Goal: Task Accomplishment & Management: Complete application form

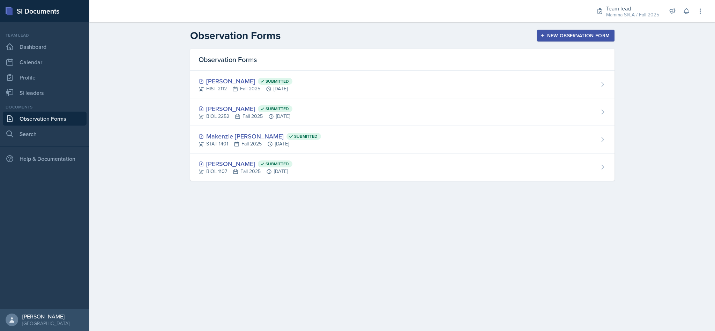
click at [372, 42] on header "Observation Forms New Observation Form" at bounding box center [402, 35] width 626 height 27
click at [564, 38] on div "New Observation Form" at bounding box center [576, 36] width 68 height 6
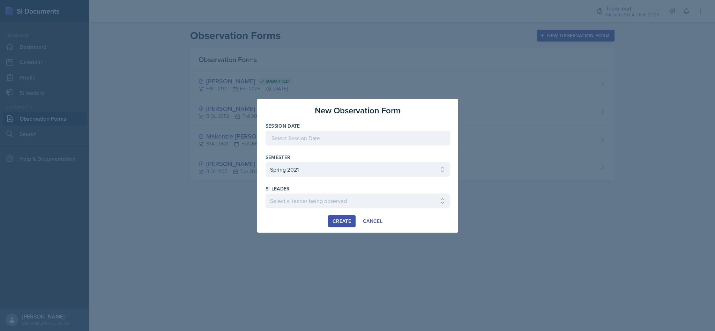
click at [393, 136] on div at bounding box center [358, 138] width 184 height 15
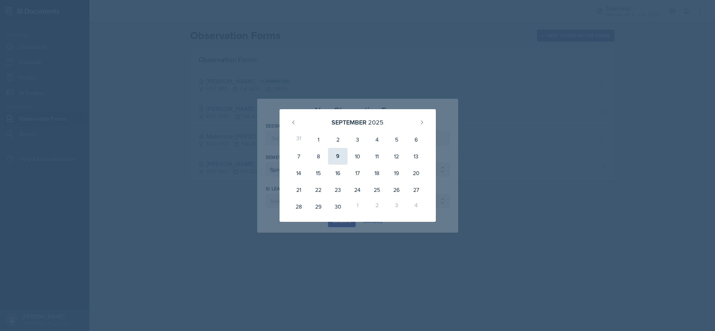
click at [331, 157] on div "9" at bounding box center [338, 156] width 20 height 17
type input "September 9th, 2025"
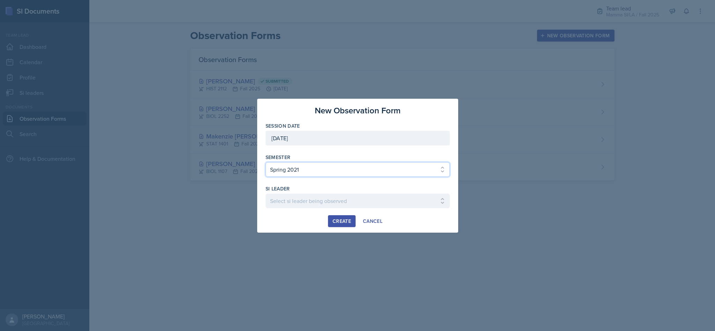
click at [315, 165] on select "Select semester All Spring 2021 Summer 2021 Spring 2022 Fall 2020 Fall 2021 Fal…" at bounding box center [358, 169] width 184 height 15
select select "2bed604d-1099-4043-b1bc-2365e8740244"
click at [266, 162] on select "Select semester All Spring 2021 Summer 2021 Spring 2022 Fall 2020 Fall 2021 Fal…" at bounding box center [358, 169] width 184 height 15
click at [307, 205] on select "Select si leader being observed Anais Gjergji / CHEM 1211 / Demon SI of Fleet S…" at bounding box center [358, 201] width 184 height 15
select select "07c56318-e47e-4576-a382-52743ef72996"
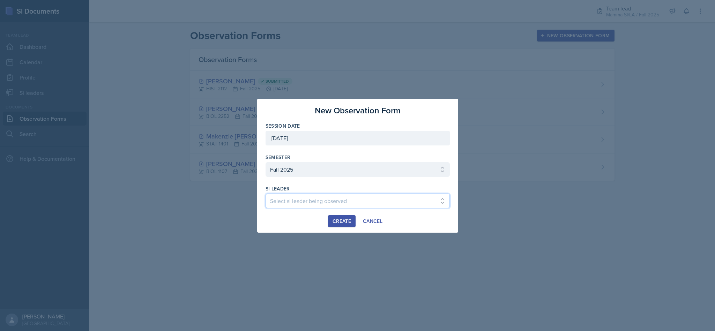
click at [266, 194] on select "Select si leader being observed Anais Gjergji / CHEM 1211 / Demon SI of Fleet S…" at bounding box center [358, 201] width 184 height 15
click at [332, 216] on button "Create" at bounding box center [342, 221] width 28 height 12
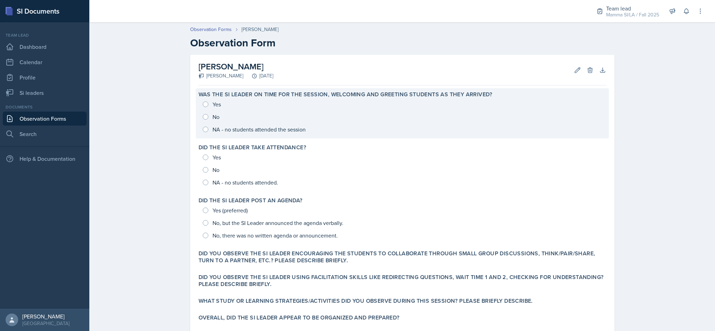
click at [199, 106] on div "Yes No NA - no students attended the session" at bounding box center [403, 117] width 408 height 38
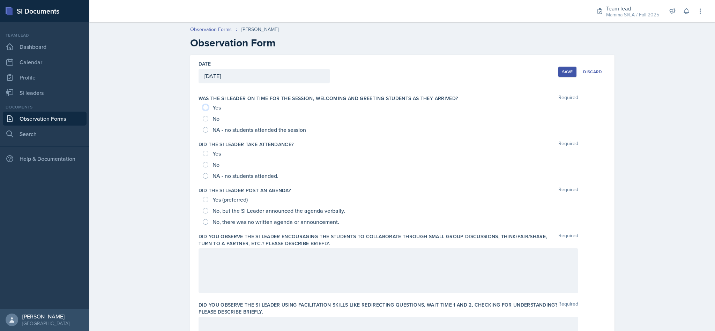
click at [203, 109] on input "Yes" at bounding box center [206, 108] width 6 height 6
radio input "true"
click at [203, 155] on input "Yes" at bounding box center [206, 154] width 6 height 6
radio input "true"
click at [203, 200] on input "Yes (preferred)" at bounding box center [206, 200] width 6 height 6
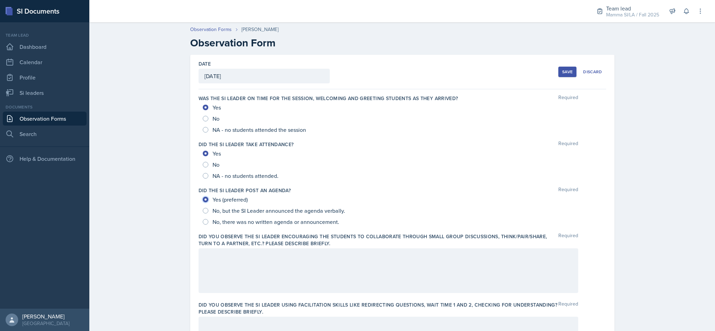
radio input "true"
click at [239, 277] on div at bounding box center [389, 271] width 380 height 45
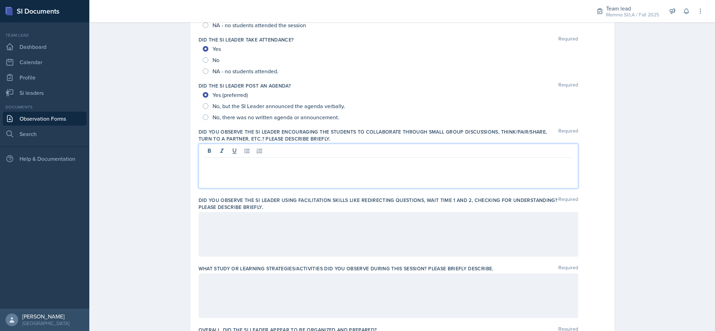
scroll to position [140, 0]
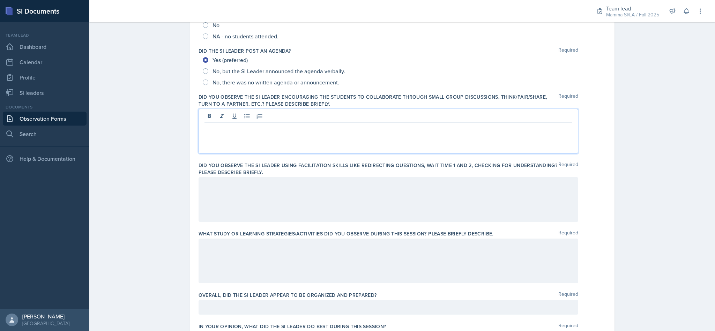
click at [615, 208] on div "Date September 9th, 2025 September 2025 31 1 2 3 4 5 6 7 8 9 10 11 12 13 14 15 …" at bounding box center [402, 255] width 447 height 681
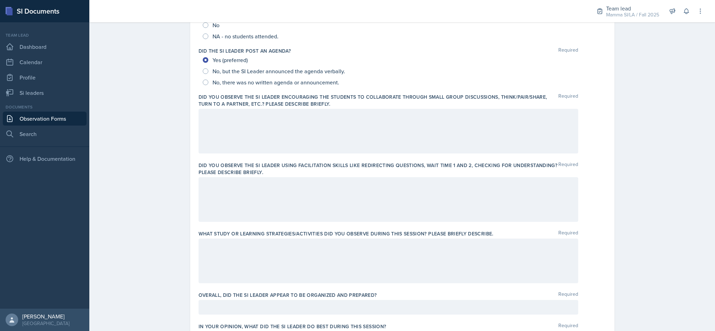
scroll to position [0, 0]
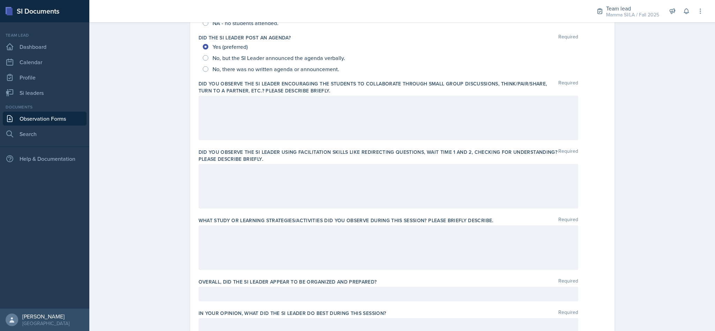
click at [543, 117] on div at bounding box center [389, 118] width 380 height 45
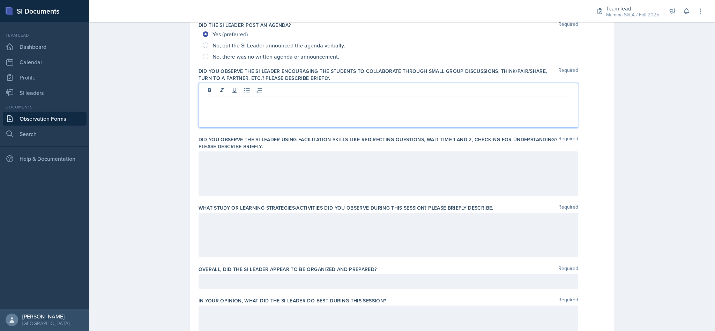
click at [329, 177] on div at bounding box center [389, 173] width 380 height 45
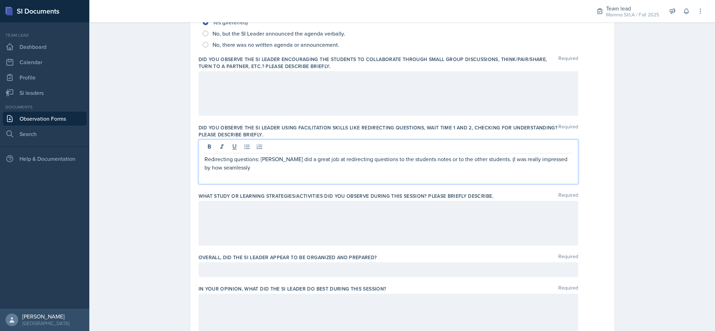
click at [259, 163] on p "Redirecting questions: Savannah did a great job at redirecting questions to the…" at bounding box center [389, 163] width 368 height 17
click at [258, 170] on p "Redirecting questions: Savannah did a great job at redirecting questions to the…" at bounding box center [389, 163] width 368 height 17
click at [440, 158] on p "Redirecting questions: Savannah did a great job at redirecting questions to the…" at bounding box center [389, 163] width 368 height 17
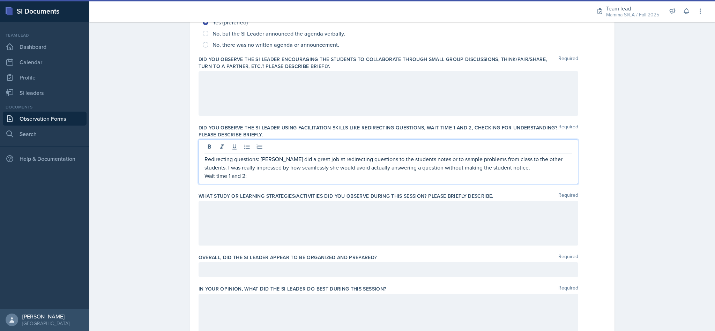
click at [359, 98] on div at bounding box center [389, 93] width 380 height 45
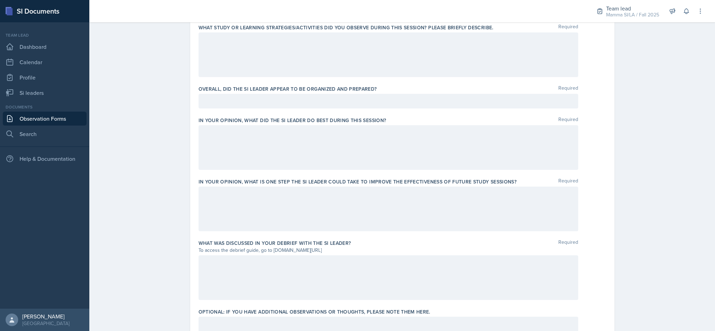
scroll to position [334, 0]
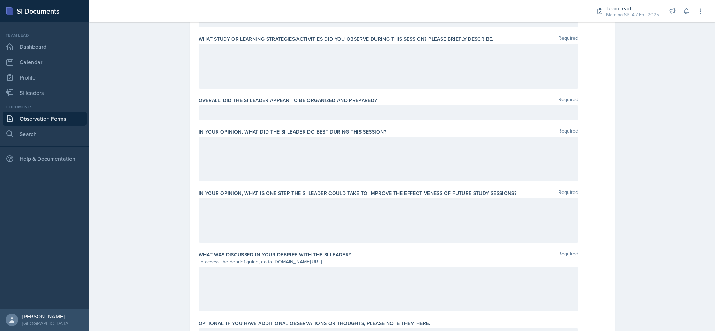
click at [502, 208] on p at bounding box center [389, 205] width 368 height 8
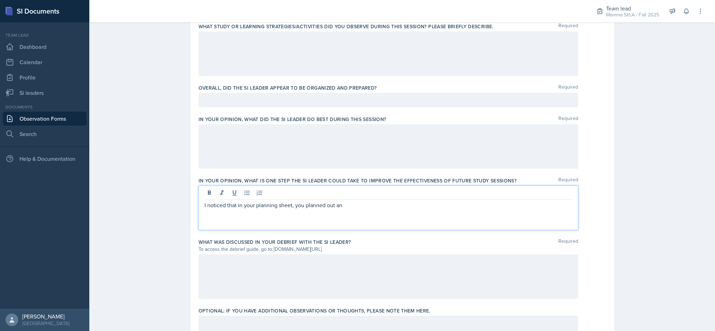
click at [403, 209] on p "I noticed that in your planning sheet, you planned out an" at bounding box center [389, 205] width 368 height 8
click at [468, 211] on div "I think the SI Leader could take a little more time on the warm-up. Especially …" at bounding box center [389, 208] width 380 height 45
click at [465, 205] on p "I think the SI Leader could take a little more time on the warm-up. Especially …" at bounding box center [389, 205] width 368 height 8
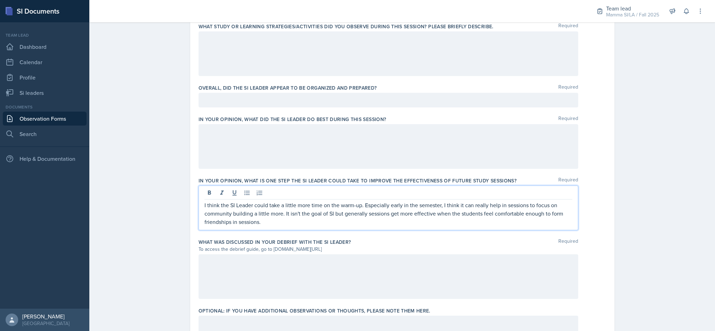
click at [335, 222] on p "I think the SI Leader could take a little more time on the warm-up. Especially …" at bounding box center [389, 213] width 368 height 25
click at [331, 224] on p "I think the SI Leader could take a little more time on the warm-up. Especially …" at bounding box center [389, 213] width 368 height 25
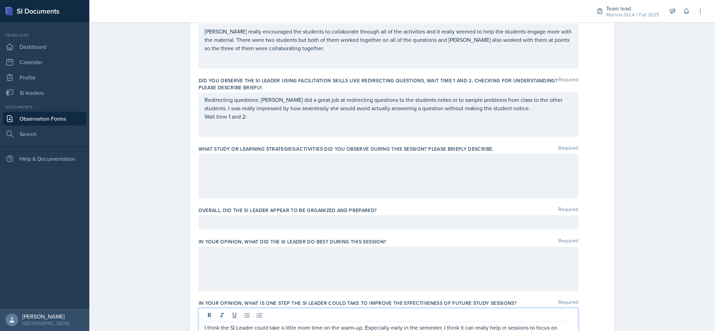
scroll to position [260, 0]
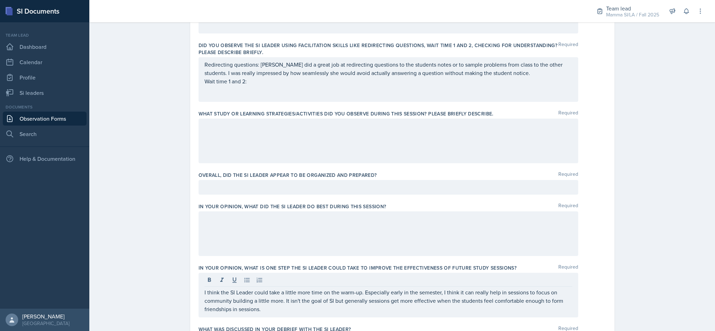
click at [301, 226] on div at bounding box center [389, 234] width 380 height 45
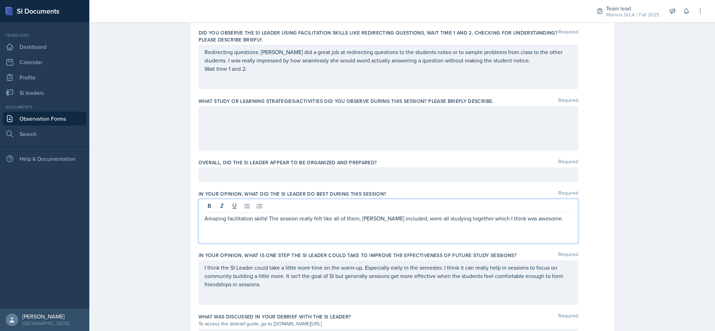
click at [426, 219] on p "Amazing facilitation skills! The session really felt like all of them, Savannah…" at bounding box center [389, 218] width 368 height 8
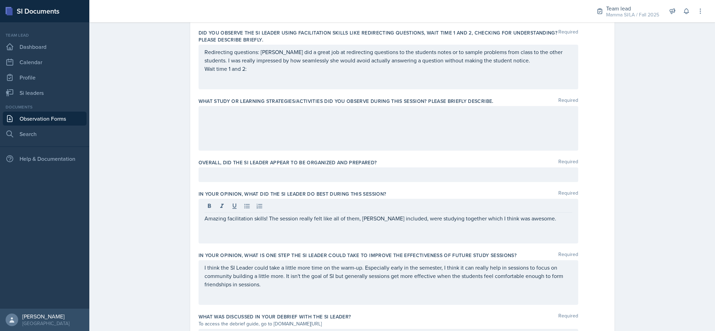
click at [423, 170] on div at bounding box center [389, 175] width 380 height 15
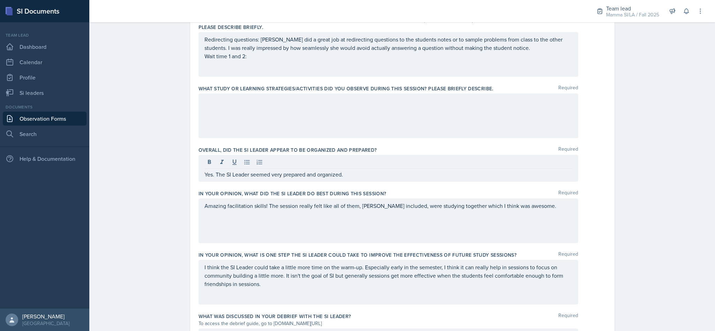
click at [549, 212] on div "Amazing facilitation skills! The session really felt like all of them, Savannah…" at bounding box center [389, 221] width 380 height 45
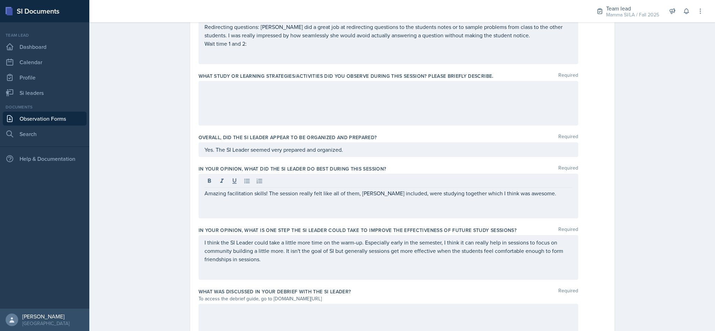
click at [344, 111] on div at bounding box center [389, 103] width 380 height 45
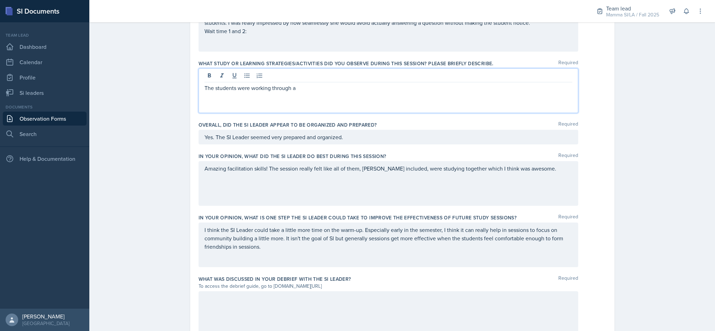
click at [318, 92] on p "The students were working through a" at bounding box center [389, 88] width 368 height 8
click at [519, 95] on div "The students were working through practice problems on the Socratic website usi…" at bounding box center [389, 90] width 380 height 45
click at [568, 88] on p "The students were working through practice problems on the Socratic website usi…" at bounding box center [389, 88] width 368 height 8
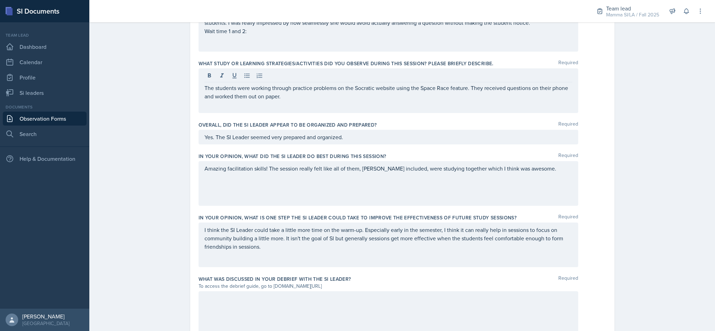
click at [373, 189] on div "Amazing facilitation skills! The session really felt like all of them, Savannah…" at bounding box center [389, 183] width 380 height 45
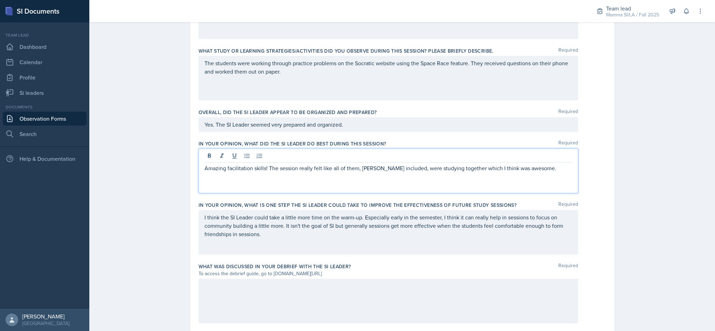
click at [300, 234] on p "I think the SI Leader could take a little more time on the warm-up. Especially …" at bounding box center [389, 225] width 368 height 25
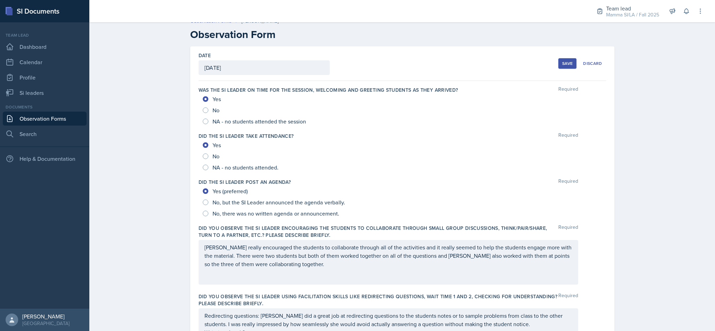
scroll to position [0, 0]
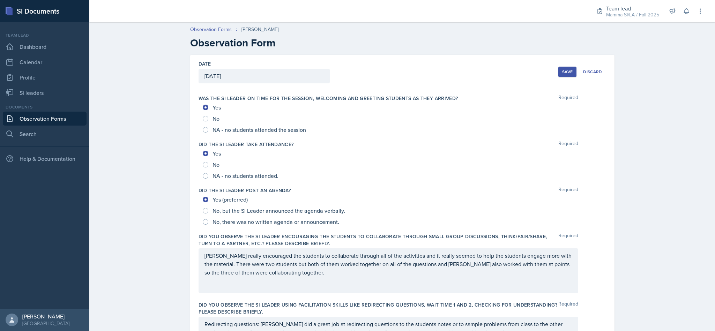
click at [562, 71] on div "Save" at bounding box center [567, 72] width 10 height 6
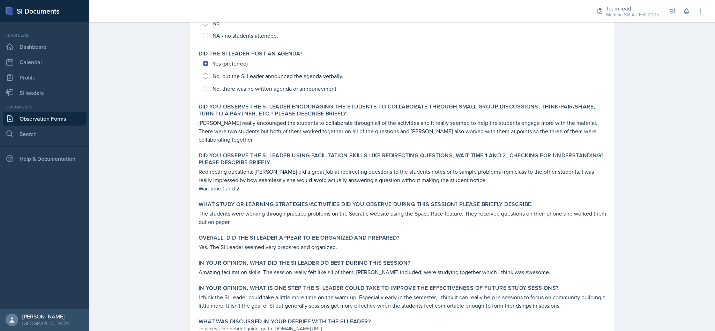
scroll to position [215, 0]
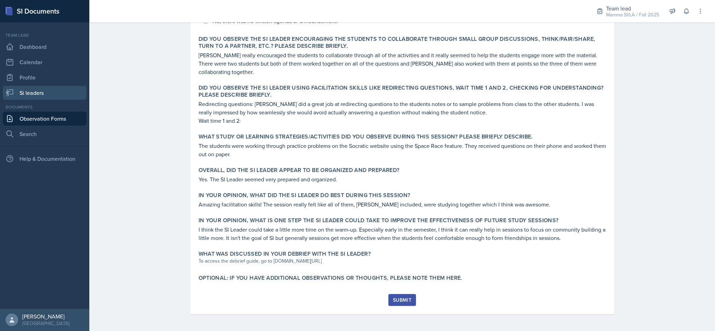
click at [47, 95] on link "Si leaders" at bounding box center [45, 93] width 84 height 14
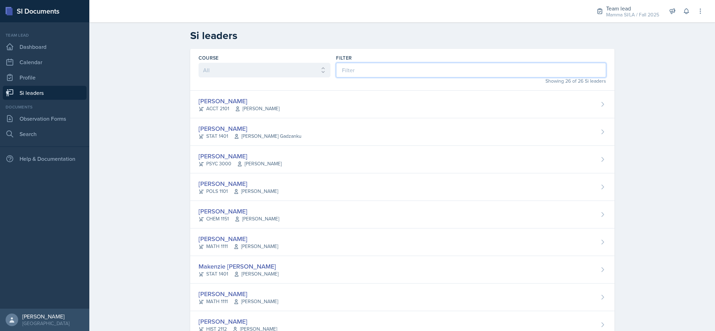
click at [480, 72] on input at bounding box center [471, 70] width 270 height 15
type input "gv"
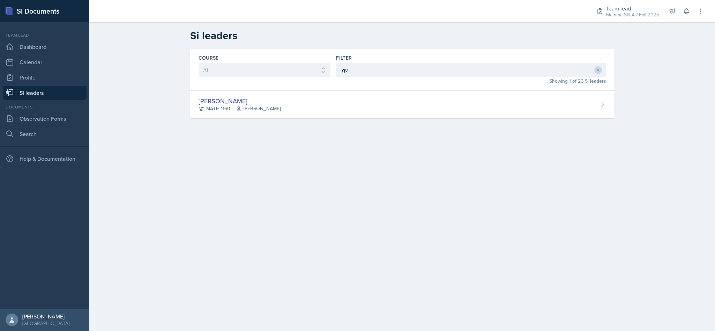
click at [430, 112] on div "Gvantsa Kiknavelidze MATH 1160 Irina Pashchenko" at bounding box center [402, 105] width 424 height 28
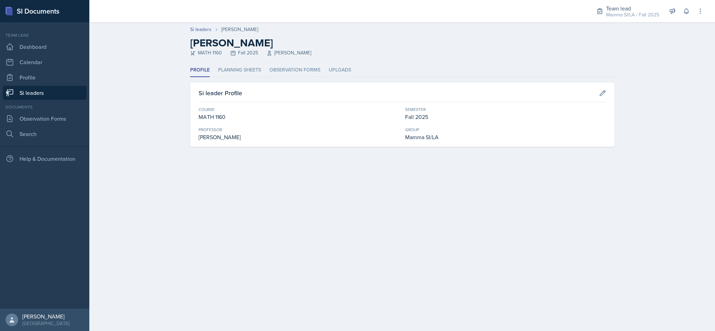
click at [260, 70] on li "Planning Sheets" at bounding box center [239, 71] width 43 height 14
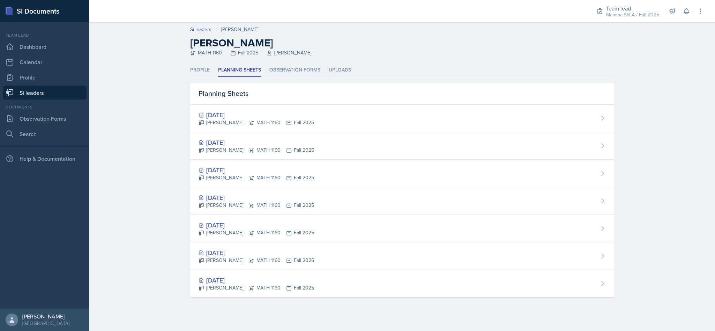
click at [386, 157] on div "Sep 9th, 2025 Gvantsa Kiknavelidze MATH 1160 Fall 2025" at bounding box center [402, 146] width 424 height 28
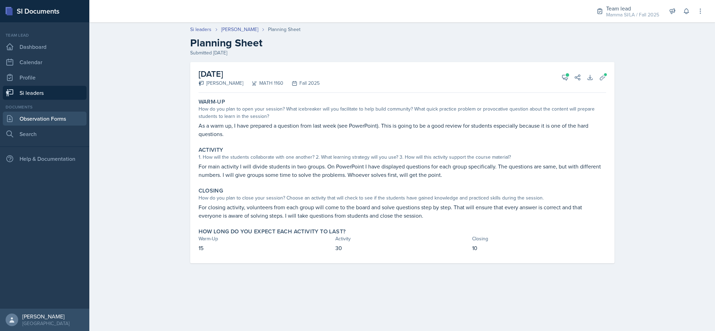
click at [37, 114] on link "Observation Forms" at bounding box center [45, 119] width 84 height 14
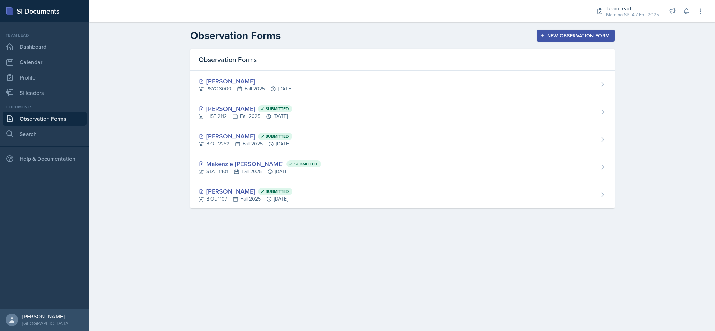
click at [335, 86] on div "Savannah Barnhart PSYC 3000 Fall 2025 Sep 9th, 2025" at bounding box center [402, 85] width 424 height 28
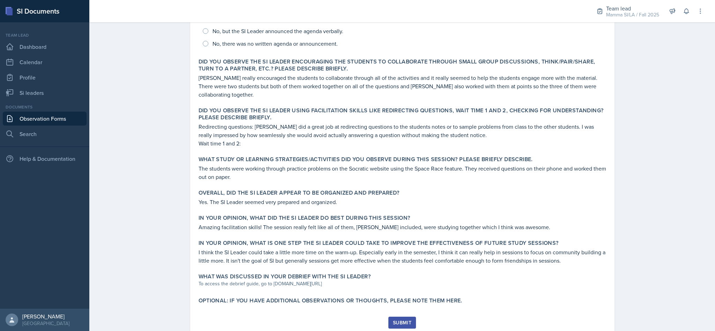
scroll to position [215, 0]
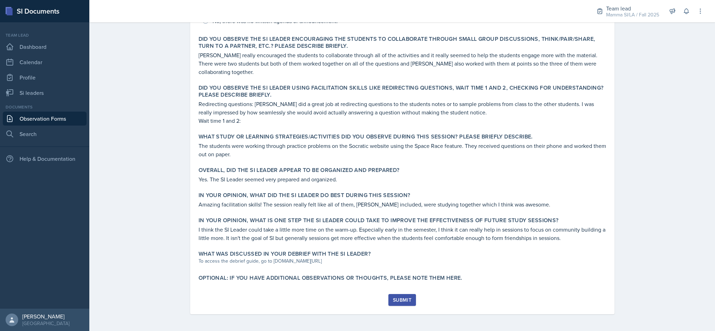
click at [364, 168] on label "Overall, did the SI Leader appear to be organized and prepared?" at bounding box center [299, 170] width 201 height 7
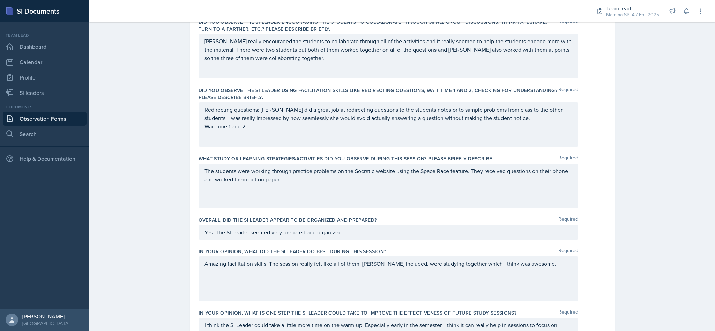
click at [292, 129] on div "Redirecting questions: Savannah did a great job at redirecting questions to the…" at bounding box center [389, 117] width 368 height 25
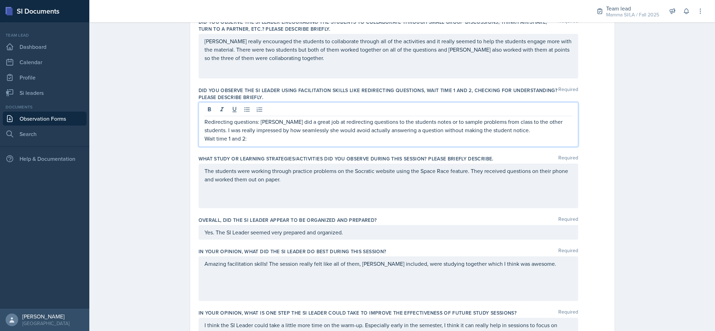
click at [291, 134] on p "Redirecting questions: Savannah did a great job at redirecting questions to the…" at bounding box center [389, 126] width 368 height 17
click at [293, 142] on p "Wait time 1 and 2:" at bounding box center [389, 138] width 368 height 8
click at [283, 182] on p "The students were working through practice problems on the Socratic website usi…" at bounding box center [389, 175] width 368 height 17
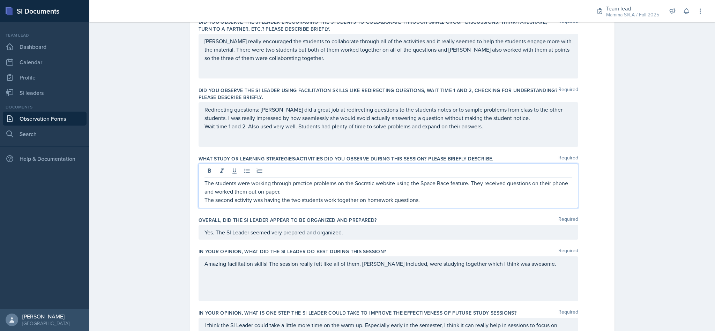
scroll to position [319, 0]
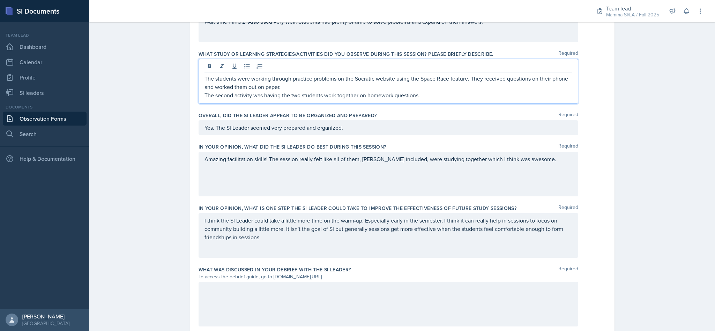
click at [546, 160] on p "Amazing facilitation skills! The session really felt like all of them, Savannah…" at bounding box center [389, 159] width 368 height 8
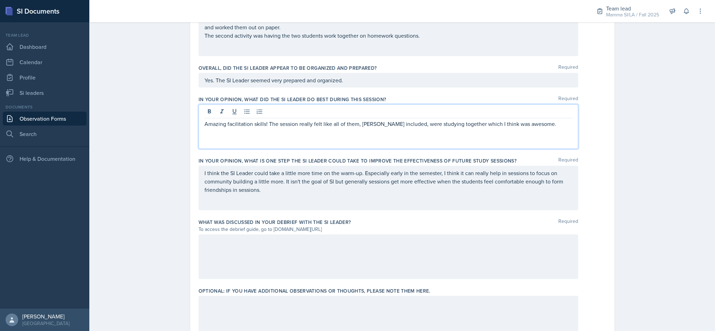
scroll to position [405, 0]
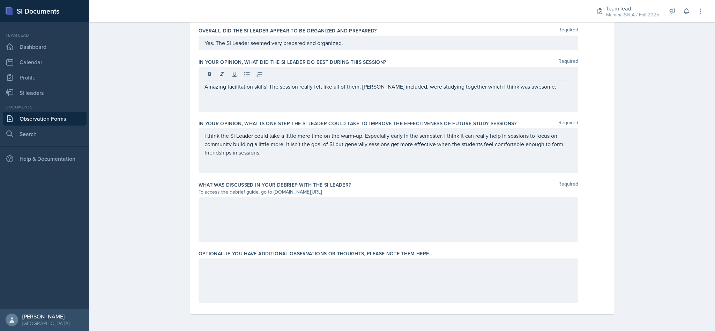
click at [429, 231] on div at bounding box center [389, 219] width 380 height 45
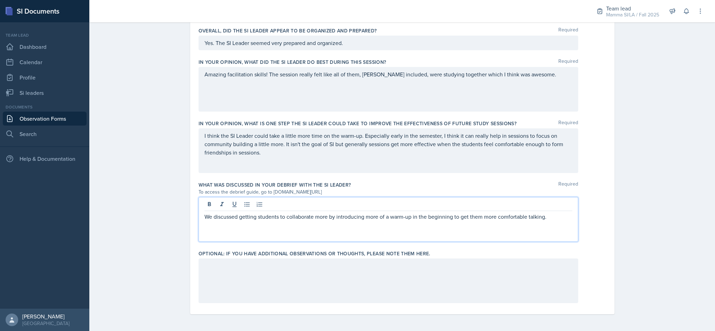
click at [552, 216] on p "We discussed getting students to collaborate more by introducing more of a warm…" at bounding box center [389, 217] width 368 height 8
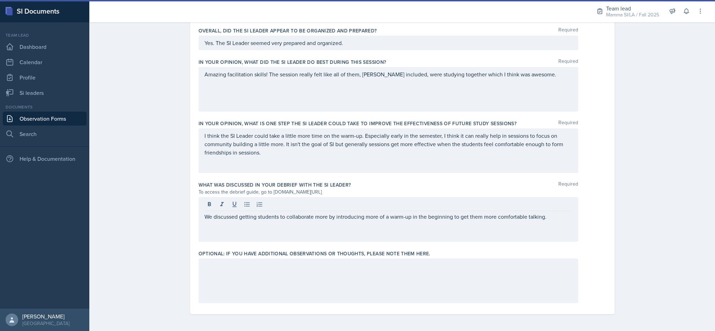
click at [454, 167] on div "I think the SI Leader could take a little more time on the warm-up. Especially …" at bounding box center [389, 150] width 380 height 45
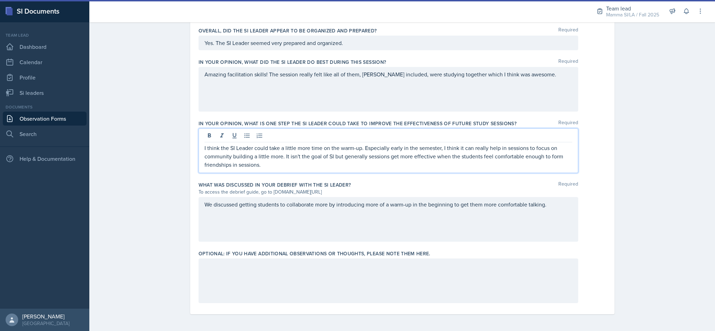
click at [562, 78] on div "Amazing facilitation skills! The session really felt like all of them, Savannah…" at bounding box center [389, 89] width 380 height 45
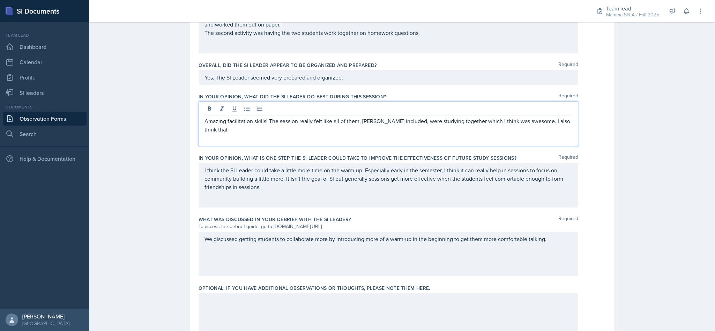
scroll to position [352, 0]
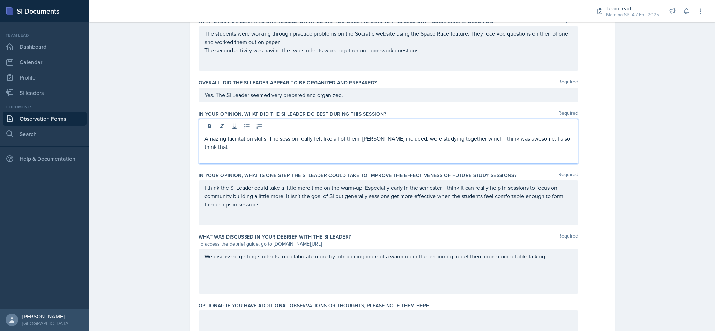
click at [264, 150] on p "Amazing facilitation skills! The session really felt like all of them, Savannah…" at bounding box center [389, 142] width 368 height 17
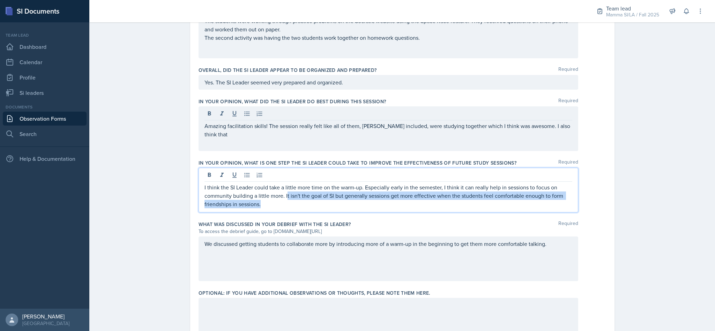
drag, startPoint x: 295, startPoint y: 205, endPoint x: 284, endPoint y: 196, distance: 14.7
click at [284, 196] on p "I think the SI Leader could take a little more time on the warm-up. Especially …" at bounding box center [389, 195] width 368 height 25
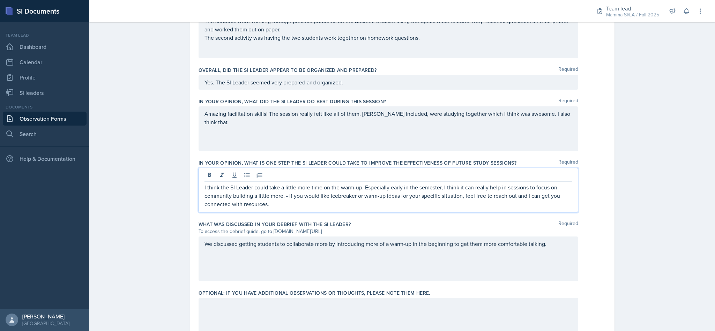
click at [457, 253] on div "We discussed getting students to collaborate more by introducing more of a warm…" at bounding box center [389, 259] width 380 height 45
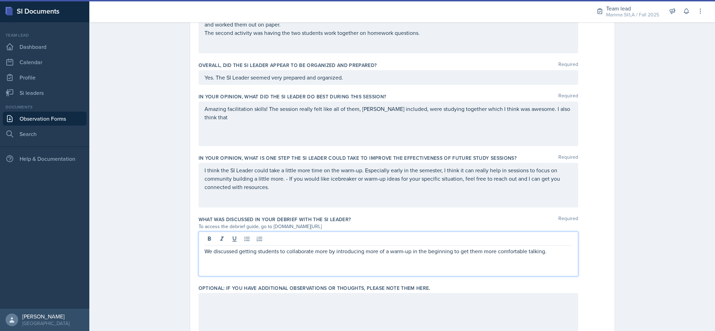
scroll to position [352, 0]
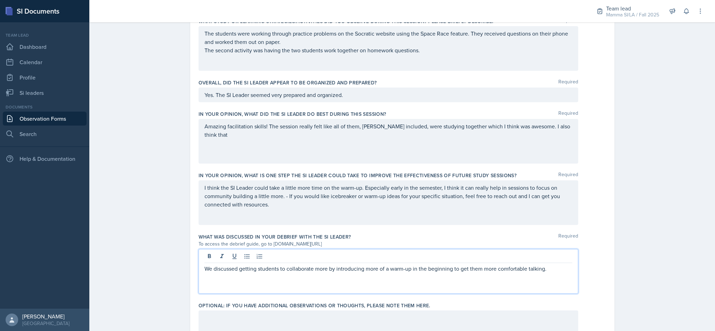
click at [459, 212] on div "I think the SI Leader could take a little more time on the warm-up. Especially …" at bounding box center [389, 202] width 380 height 45
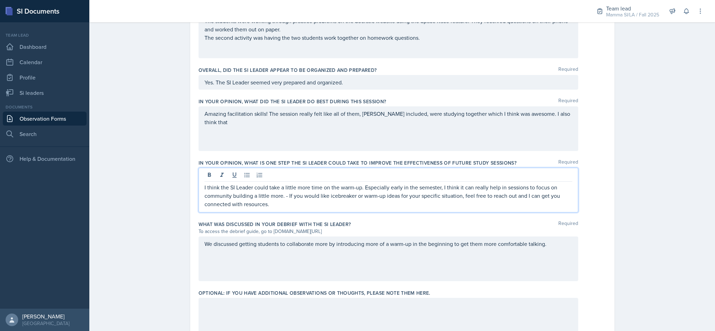
click at [294, 133] on div "Amazing facilitation skills! The session really felt like all of them, Savannah…" at bounding box center [389, 128] width 380 height 45
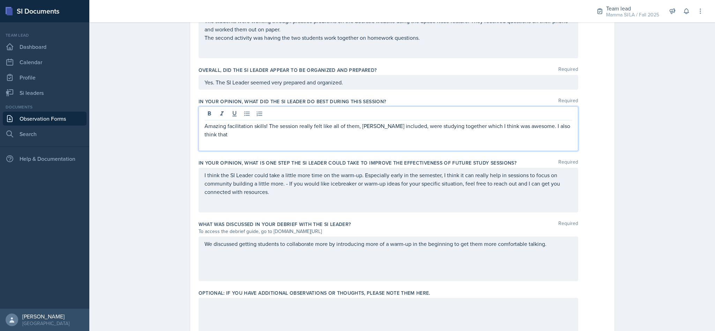
scroll to position [377, 0]
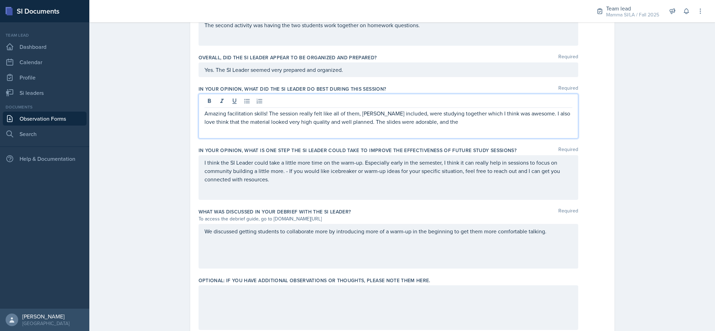
click at [459, 126] on p "Amazing facilitation skills! The session really felt like all of them, Savannah…" at bounding box center [389, 117] width 368 height 17
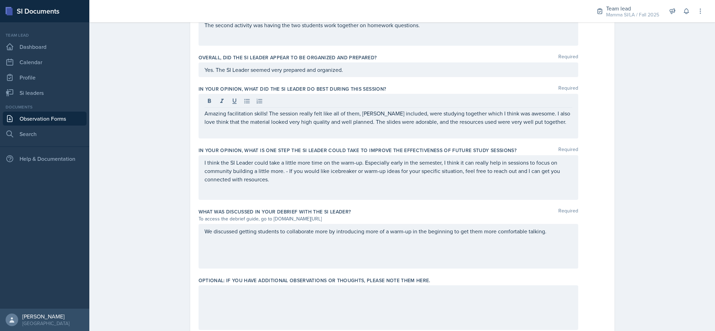
drag, startPoint x: 325, startPoint y: 222, endPoint x: 317, endPoint y: 238, distance: 17.5
click at [317, 237] on div "What was discussed in your debrief with the SI Leader? Required To access the d…" at bounding box center [403, 240] width 408 height 69
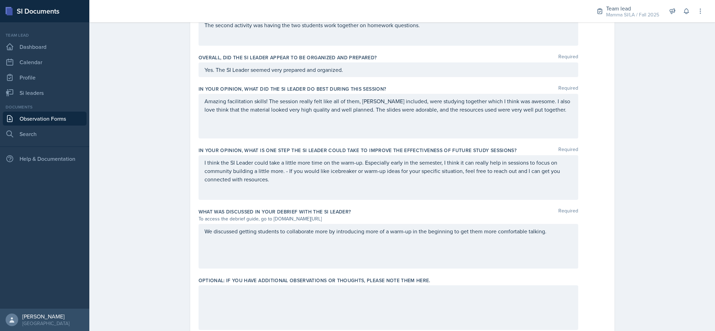
click at [330, 266] on div "We discussed getting students to collaborate more by introducing more of a warm…" at bounding box center [389, 246] width 380 height 45
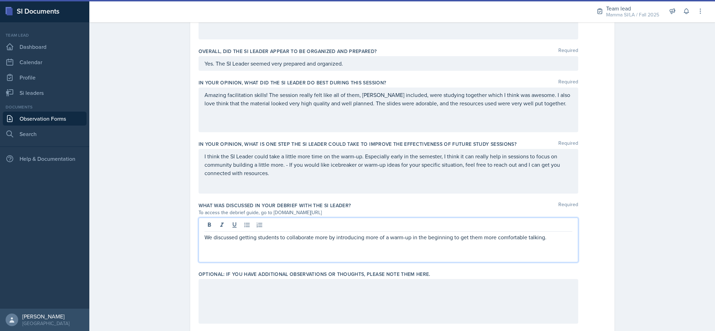
scroll to position [405, 0]
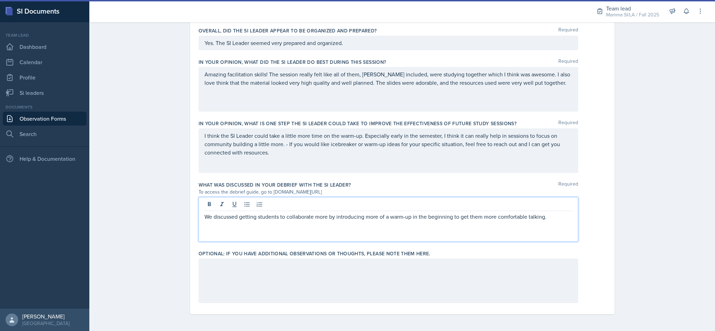
click at [293, 270] on div at bounding box center [389, 281] width 380 height 45
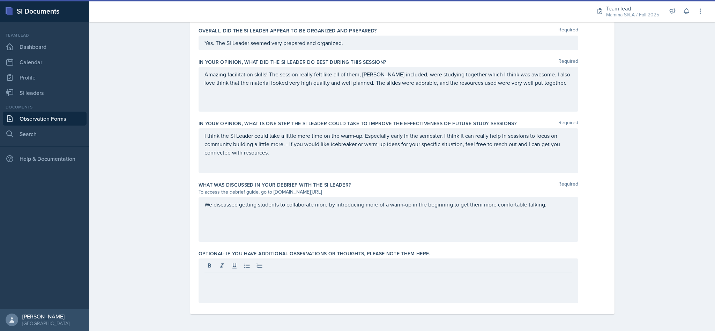
click at [284, 290] on div at bounding box center [389, 281] width 380 height 45
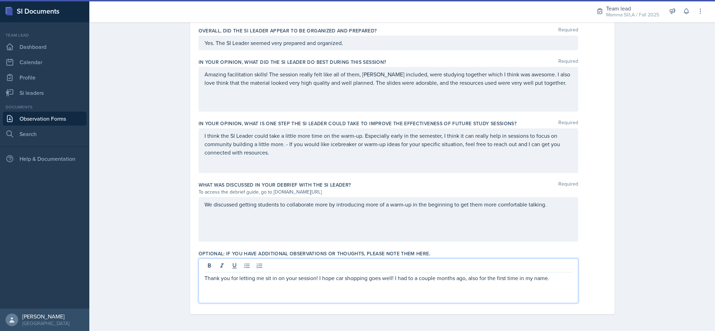
click at [239, 278] on p "Thank you for letting me sit in on your session! I hope car shopping goes well!…" at bounding box center [389, 278] width 368 height 8
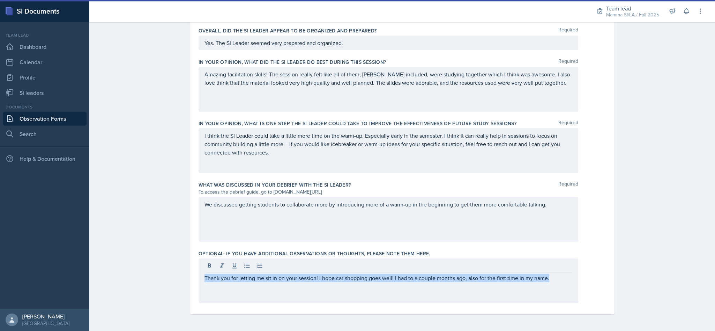
drag, startPoint x: 266, startPoint y: 287, endPoint x: 413, endPoint y: 289, distance: 146.6
click at [413, 289] on div "Thank you for letting me sit in on your session! I hope car shopping goes well!…" at bounding box center [389, 281] width 380 height 45
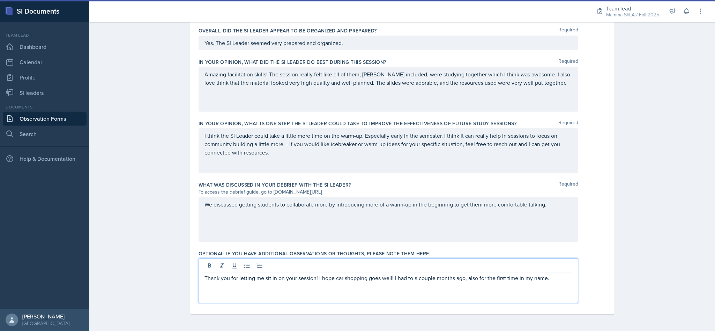
click at [406, 295] on div "Thank you for letting me sit in on your session! I hope car shopping goes well!…" at bounding box center [389, 281] width 380 height 45
click at [291, 281] on p "Thank you for letting me sit in on your session! I hope car shopping goes well!…" at bounding box center [389, 278] width 368 height 8
click at [412, 280] on p "Thank you for letting me sit in on your session! I hope car shopping goes well!…" at bounding box center [389, 278] width 368 height 8
click at [564, 277] on p "Thank you for letting me sit in on your session! I hope car shopping goes well!…" at bounding box center [389, 278] width 368 height 8
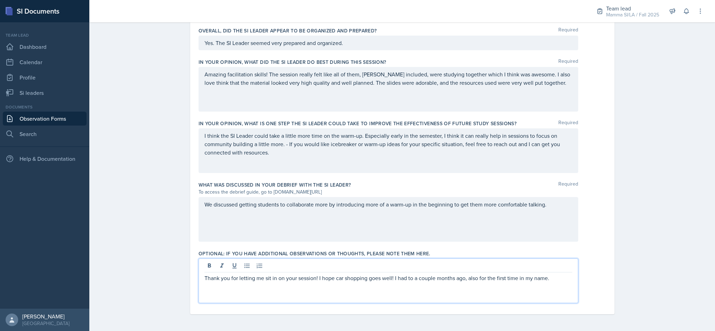
drag, startPoint x: 411, startPoint y: 278, endPoint x: 437, endPoint y: 272, distance: 26.4
click at [411, 278] on p "Thank you for letting me sit in on your session! I hope car shopping goes well!…" at bounding box center [389, 278] width 368 height 8
click at [478, 280] on p "Thank you for letting me sit in on your session! I hope car shopping goes well!…" at bounding box center [389, 278] width 368 height 8
click at [556, 282] on p "Thank you for letting me sit in on your session! I hope car shopping goes well!…" at bounding box center [389, 278] width 368 height 8
drag, startPoint x: 217, startPoint y: 278, endPoint x: 342, endPoint y: 290, distance: 126.3
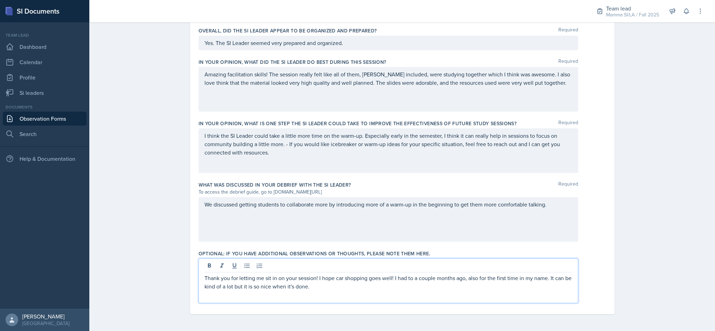
click at [342, 290] on p "Thank you for letting me sit in on your session! I hope car shopping goes well!…" at bounding box center [389, 282] width 368 height 17
click at [339, 290] on p "Thank you for letting me sit in on your session! I hope car shopping goes well!…" at bounding box center [389, 282] width 368 height 17
click at [315, 279] on p "Thank you for letting me sit in on your session! I hope car shopping goes well!…" at bounding box center [389, 282] width 368 height 17
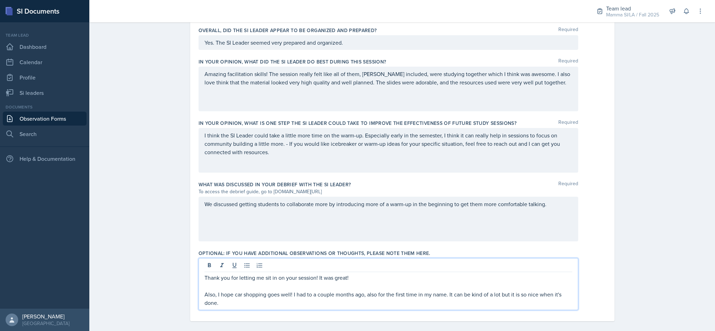
click at [459, 295] on p "Also, I hope car shopping goes well! I had to a couple months ago, also for the…" at bounding box center [389, 298] width 368 height 17
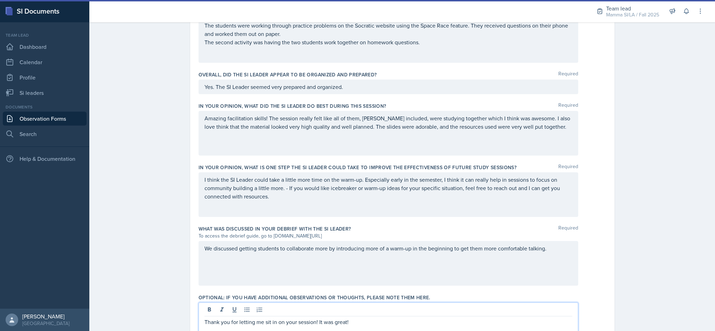
scroll to position [343, 0]
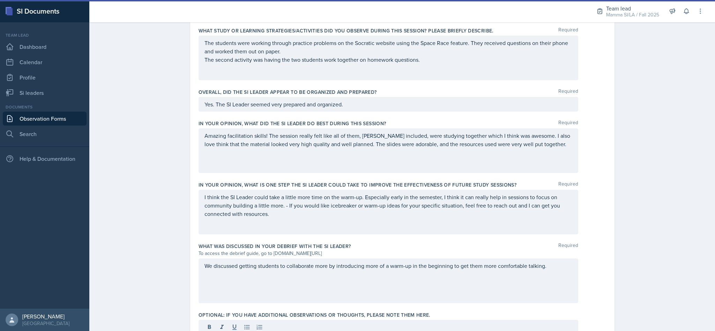
click at [561, 276] on div "We discussed getting students to collaborate more by introducing more of a warm…" at bounding box center [389, 281] width 380 height 45
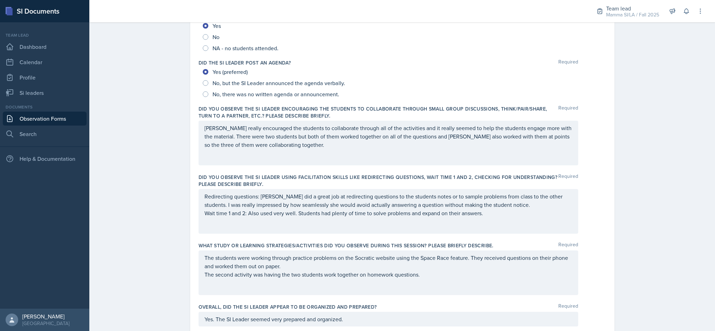
scroll to position [0, 0]
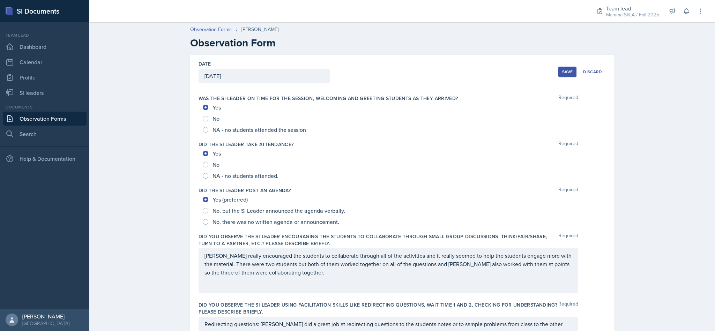
click at [566, 72] on div "Save" at bounding box center [567, 72] width 10 height 6
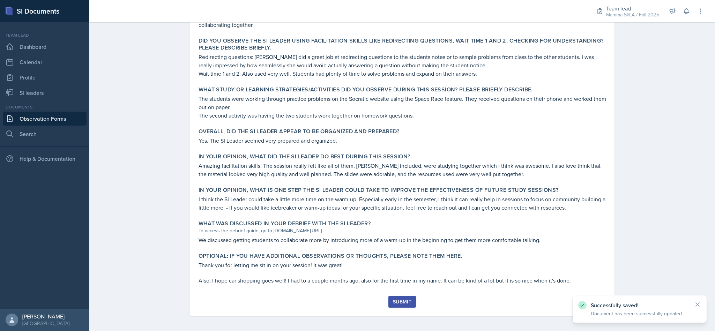
scroll to position [264, 0]
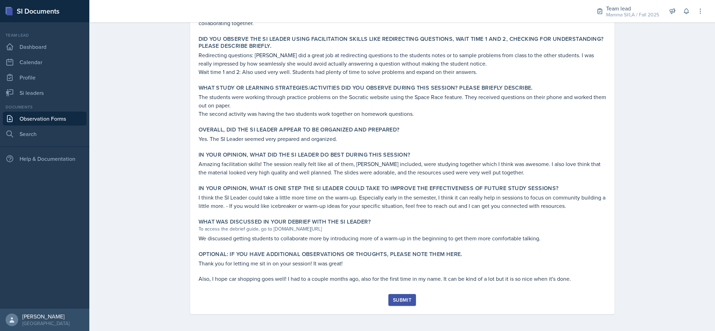
click at [402, 300] on div "Submit" at bounding box center [402, 300] width 19 height 6
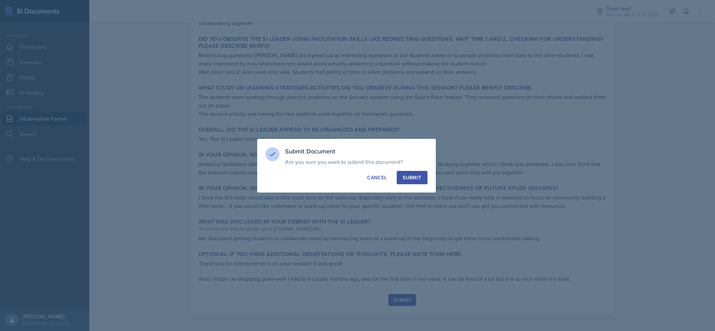
click at [413, 172] on button "Submit" at bounding box center [412, 177] width 30 height 13
radio input "true"
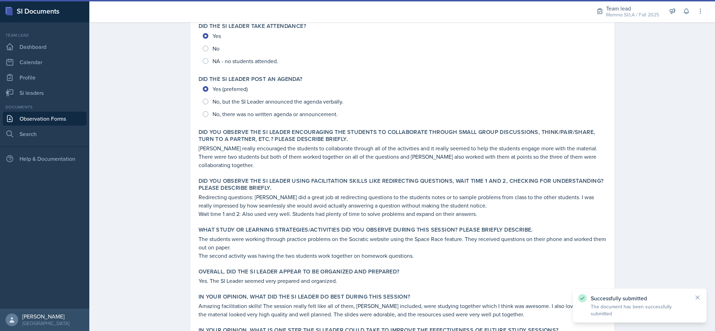
scroll to position [0, 0]
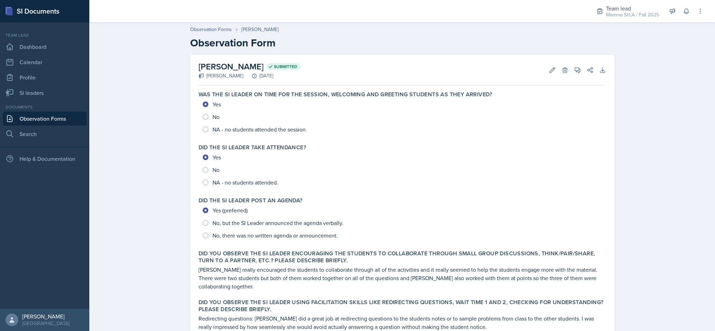
click at [57, 120] on link "Observation Forms" at bounding box center [45, 119] width 84 height 14
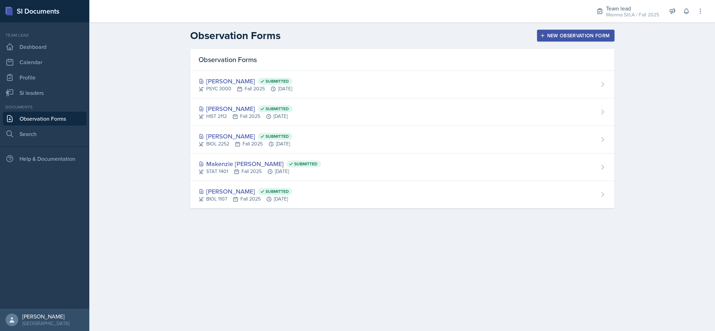
click at [553, 36] on div "New Observation Form" at bounding box center [576, 36] width 68 height 6
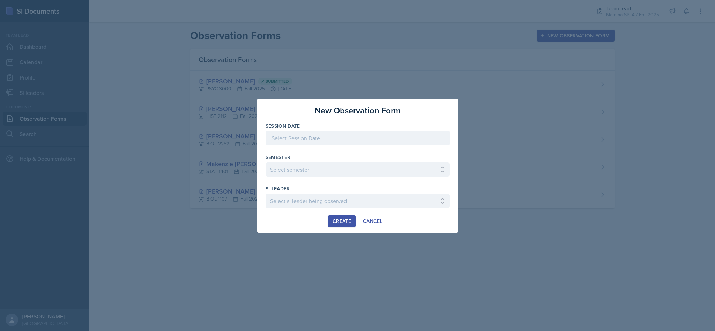
click at [322, 132] on div at bounding box center [358, 138] width 184 height 15
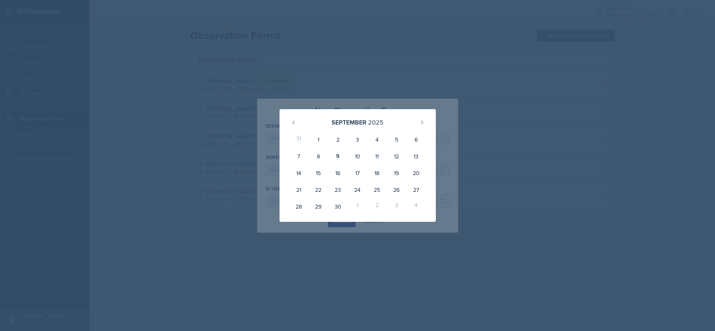
click at [337, 160] on div "9" at bounding box center [338, 156] width 20 height 17
type input "September 9th, 2025"
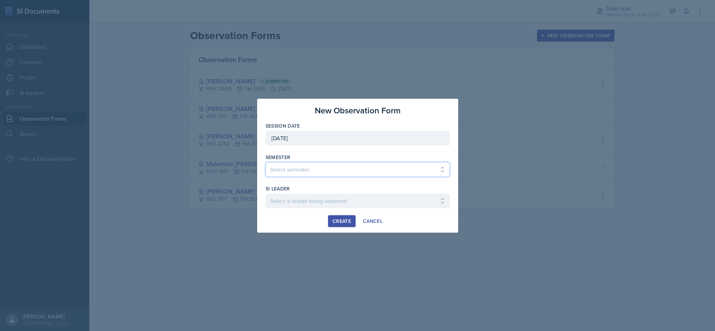
click at [333, 167] on select "Select semester All Spring 2021 Summer 2021 Spring 2022 Fall 2020 Fall 2021 Fal…" at bounding box center [358, 169] width 184 height 15
select select "2bed604d-1099-4043-b1bc-2365e8740244"
click at [266, 162] on select "Select semester All Spring 2021 Summer 2021 Spring 2022 Fall 2020 Fall 2021 Fal…" at bounding box center [358, 169] width 184 height 15
click at [311, 207] on select "Select si leader being observed Anais Gjergji / CHEM 1211 / Demon SI of Fleet S…" at bounding box center [358, 201] width 184 height 15
select select "5b886486-8989-432f-a66e-ffb37a9b7a1c"
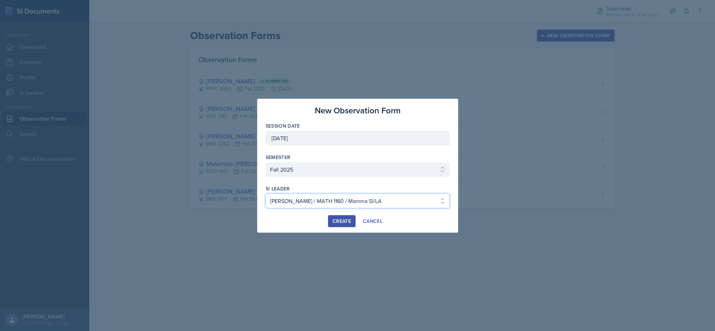
click at [324, 195] on select "Select si leader being observed Anais Gjergji / CHEM 1211 / Demon SI of Fleet S…" at bounding box center [358, 201] width 184 height 15
click at [335, 220] on div "Create" at bounding box center [342, 222] width 19 height 6
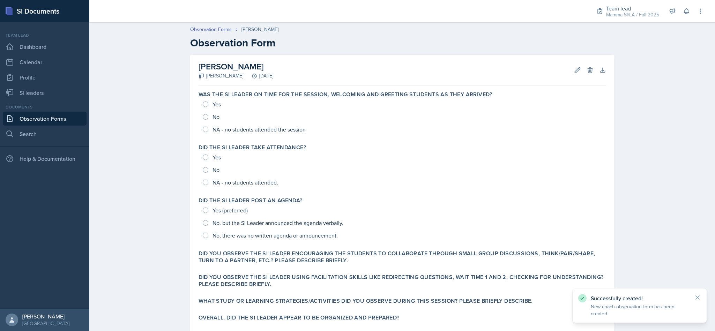
click at [199, 99] on div "Yes No NA - no students attended the session" at bounding box center [403, 117] width 408 height 38
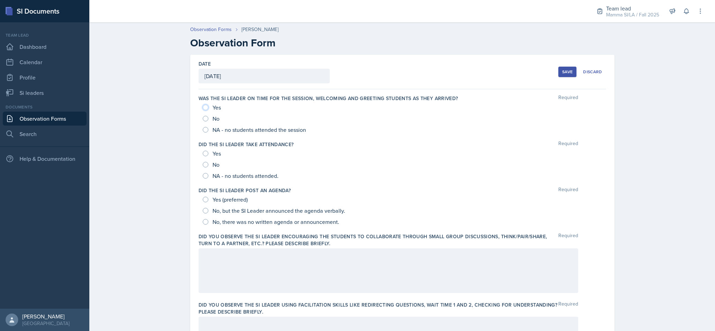
click at [203, 107] on input "Yes" at bounding box center [206, 108] width 6 height 6
radio input "true"
click at [203, 152] on input "Yes" at bounding box center [206, 154] width 6 height 6
radio input "true"
click at [203, 200] on input "Yes (preferred)" at bounding box center [206, 200] width 6 height 6
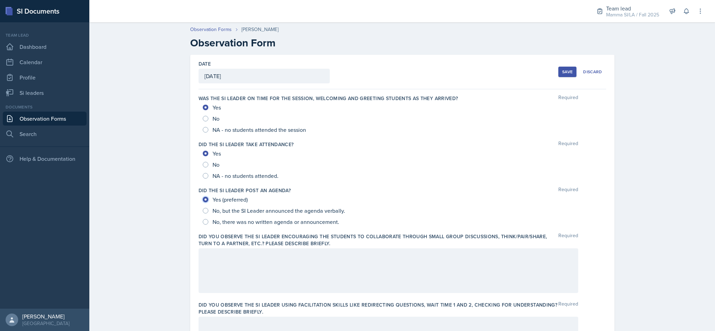
radio input "true"
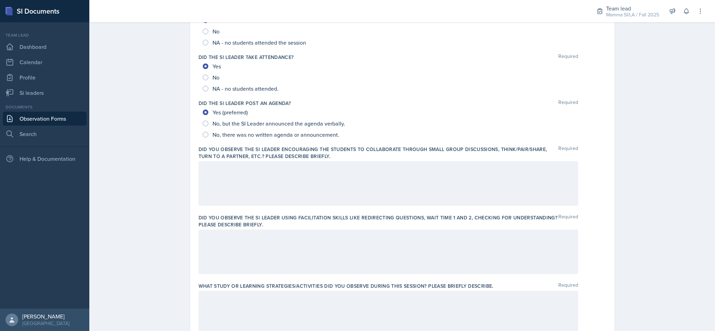
click at [238, 181] on div at bounding box center [389, 183] width 380 height 45
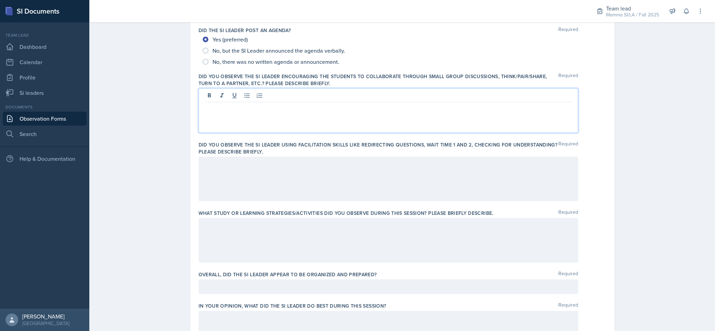
scroll to position [126, 0]
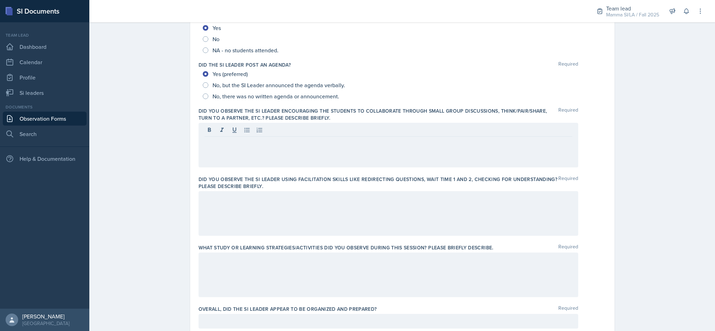
click at [231, 148] on div at bounding box center [389, 145] width 380 height 45
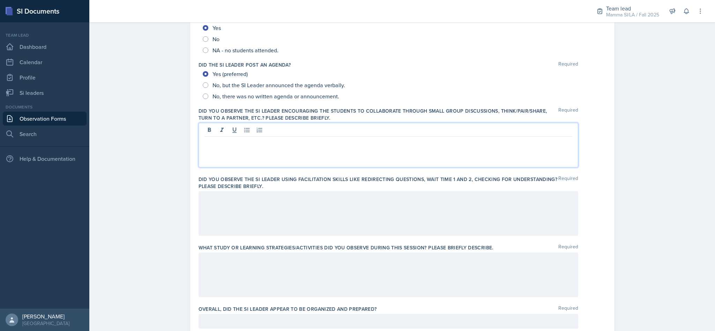
click at [318, 140] on p at bounding box center [389, 142] width 368 height 8
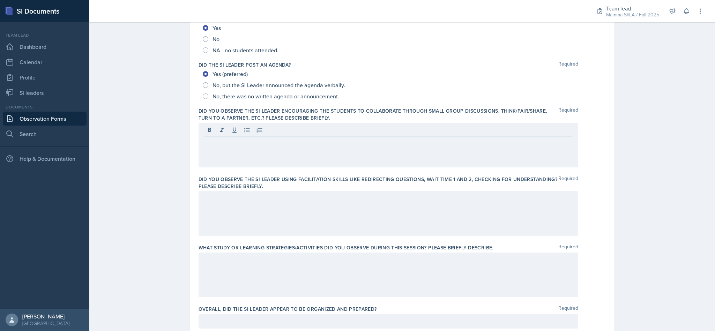
click at [304, 154] on div at bounding box center [389, 145] width 380 height 45
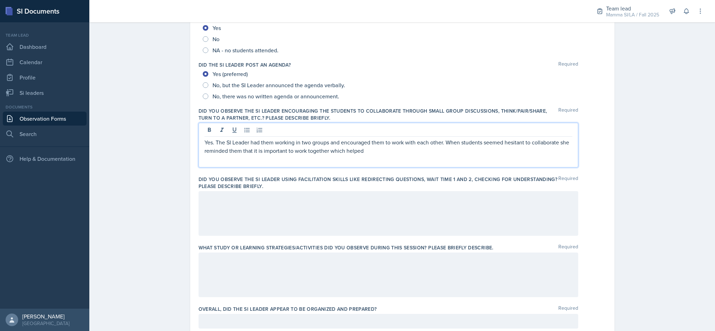
click at [389, 154] on p "Yes. The SI Leader had them working in two groups and encouraged them to work w…" at bounding box center [389, 146] width 368 height 17
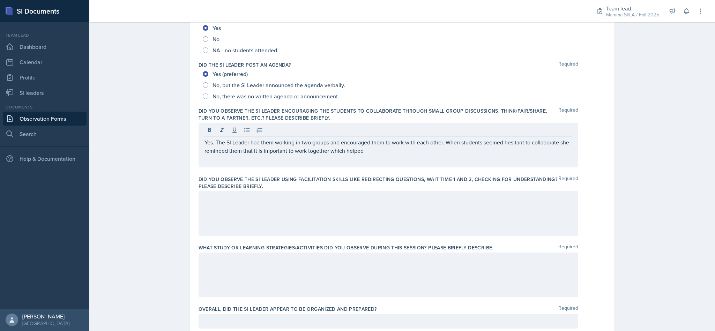
click at [275, 215] on div at bounding box center [389, 213] width 380 height 45
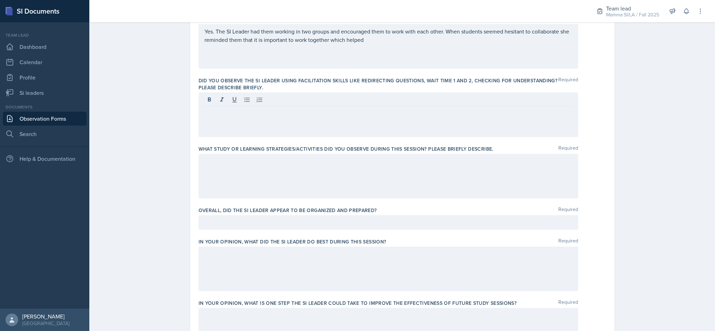
click at [278, 178] on div at bounding box center [389, 176] width 380 height 45
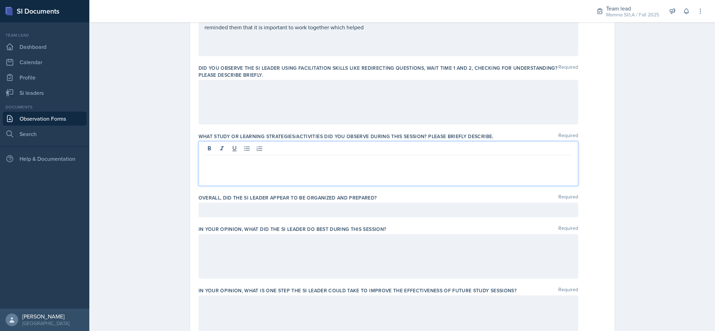
click at [276, 214] on div at bounding box center [389, 210] width 380 height 15
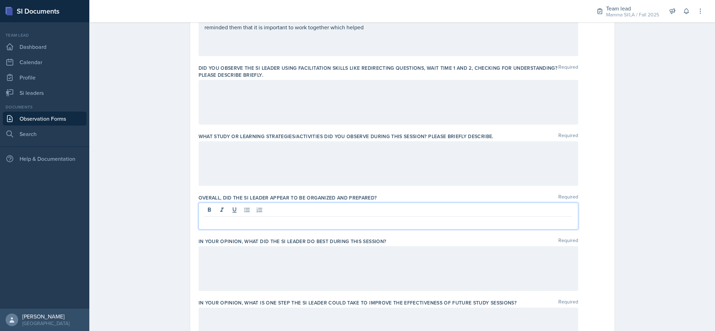
click at [275, 271] on div at bounding box center [389, 268] width 380 height 45
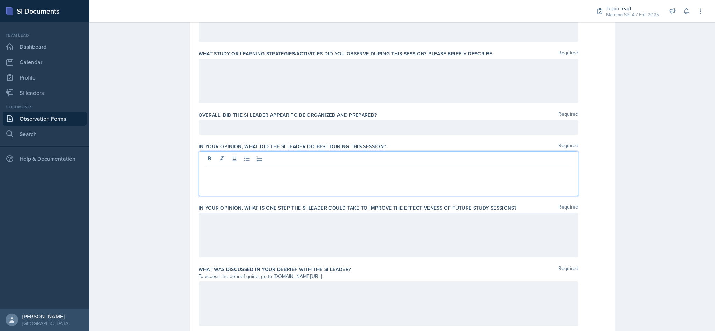
click at [300, 229] on div at bounding box center [389, 235] width 380 height 45
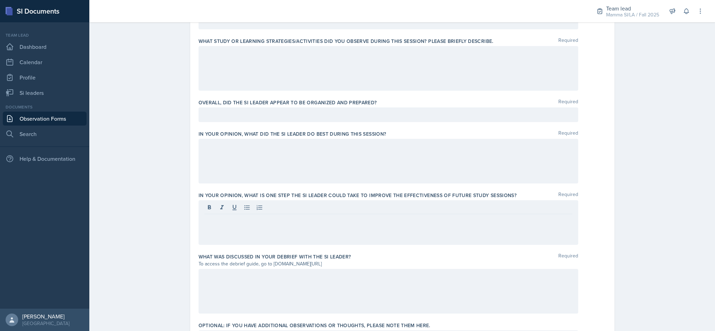
click at [285, 293] on div at bounding box center [389, 291] width 380 height 45
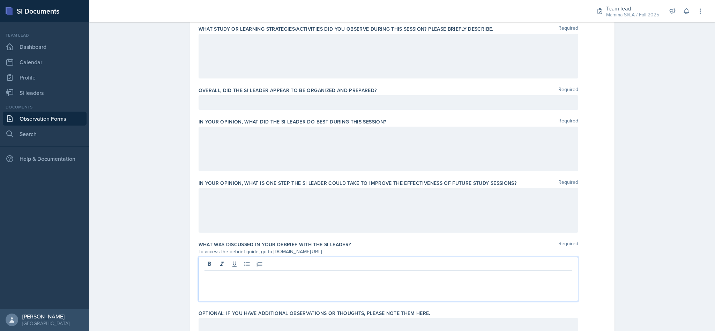
scroll to position [405, 0]
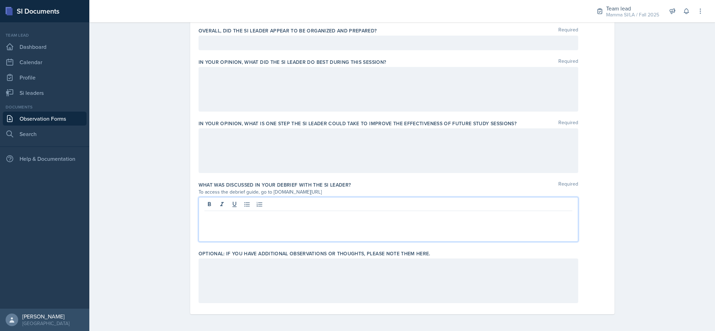
click at [286, 274] on div at bounding box center [389, 281] width 380 height 45
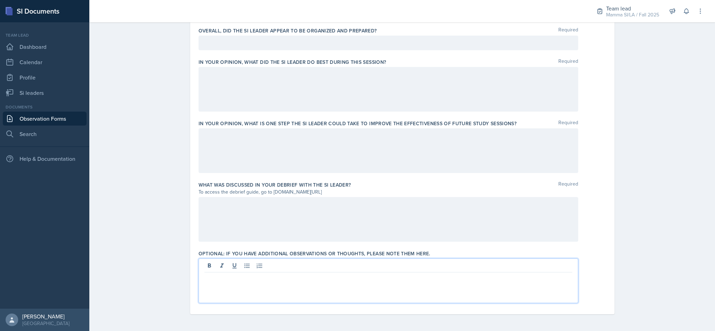
click at [271, 227] on div at bounding box center [389, 219] width 380 height 45
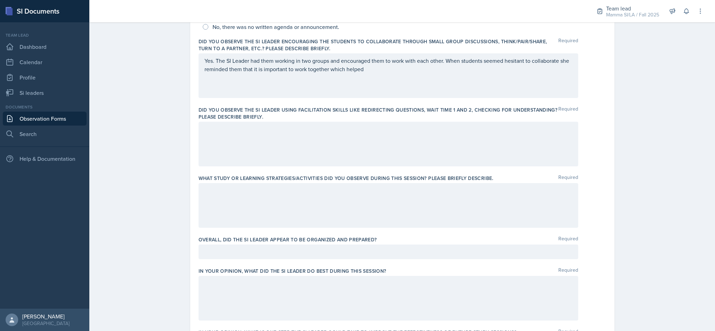
scroll to position [108, 0]
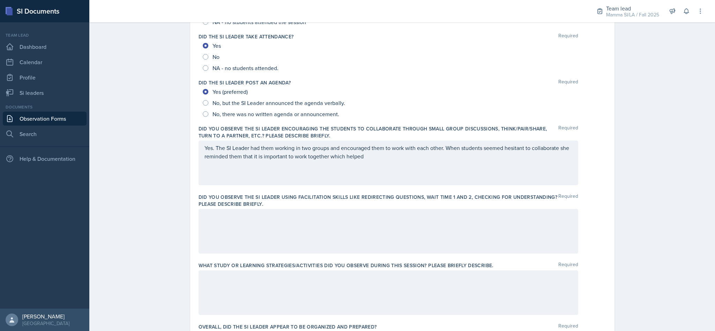
click at [420, 168] on div "Yes. The SI Leader had them working in two groups and encouraged them to work w…" at bounding box center [389, 163] width 380 height 45
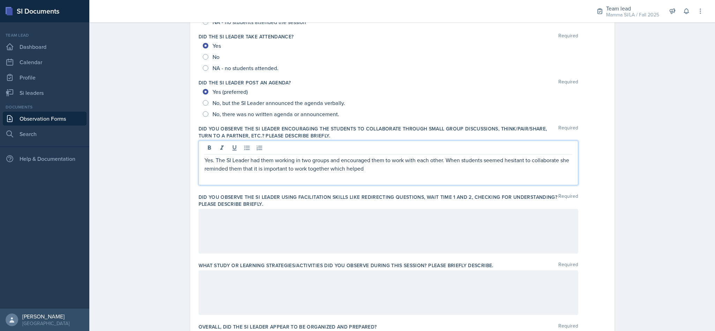
scroll to position [120, 0]
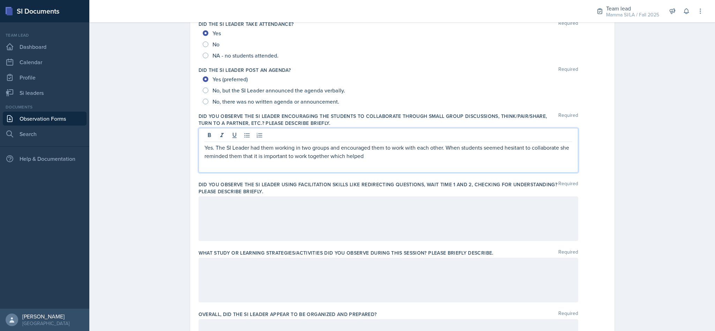
click at [388, 158] on p "Yes. The SI Leader had them working in two groups and encouraged them to work w…" at bounding box center [389, 151] width 368 height 17
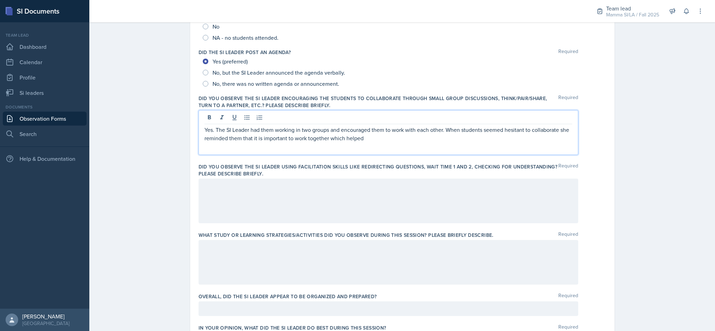
scroll to position [155, 0]
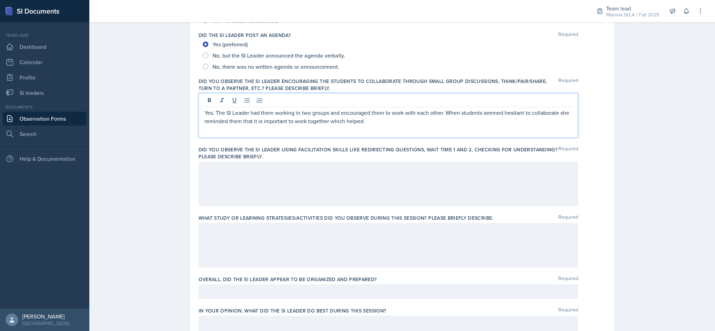
click at [317, 177] on div at bounding box center [389, 184] width 380 height 45
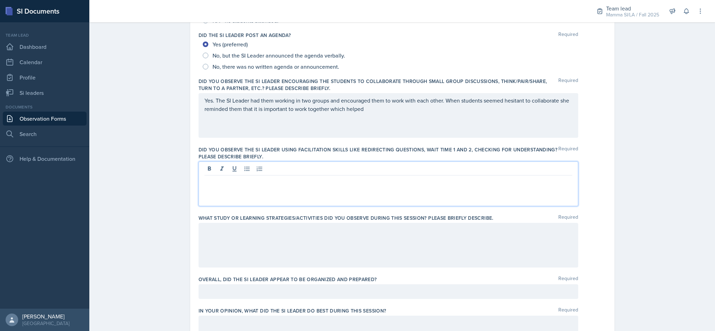
scroll to position [168, 0]
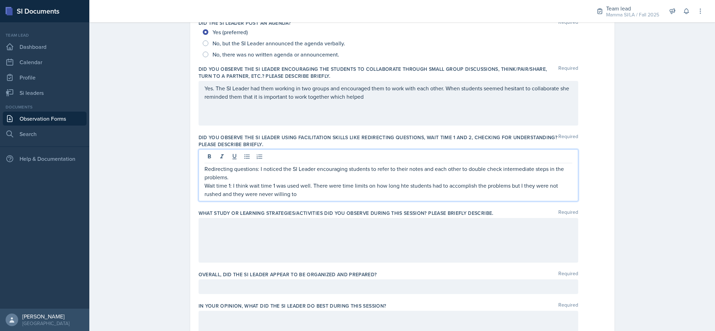
click at [407, 189] on p "Wait time 1: I think wait time 1 was used well. There were time limits on how l…" at bounding box center [389, 190] width 368 height 17
click at [521, 186] on p "Wait time 1: I think wait time 1 was used well. There were time limits on how l…" at bounding box center [389, 190] width 368 height 17
click at [316, 200] on div "Redirecting questions: I noticed the SI Leader encouraging students to refer to…" at bounding box center [389, 175] width 380 height 52
click at [315, 196] on p "Wait time 1: I think wait time 1 was used well. There were time limits on how l…" at bounding box center [389, 190] width 368 height 17
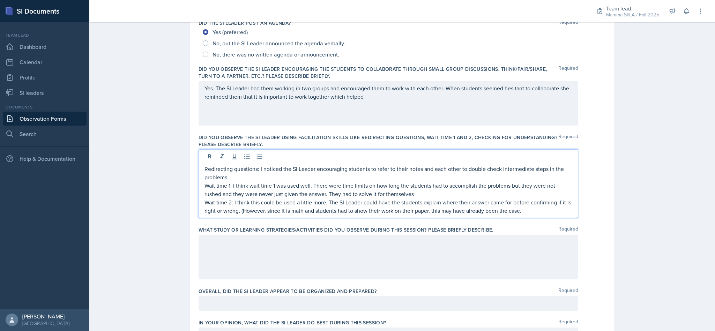
click at [239, 215] on p "Wait time 2: I think this could be used a little more. The SI Leader could have…" at bounding box center [389, 206] width 368 height 17
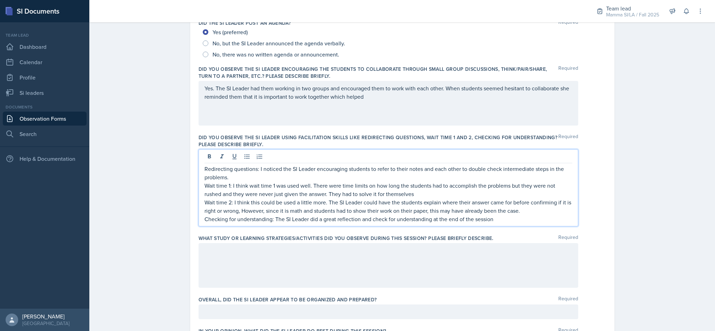
click at [260, 254] on div at bounding box center [389, 265] width 380 height 45
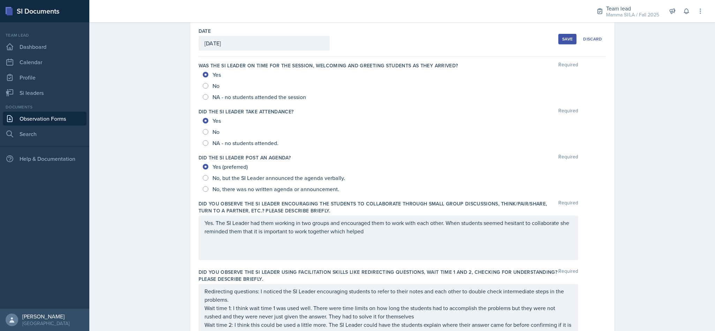
scroll to position [0, 0]
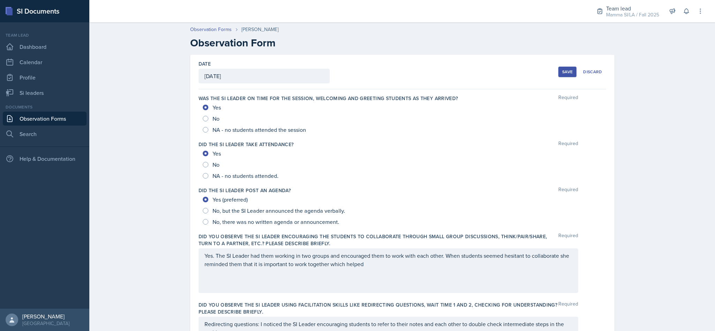
click at [562, 71] on div "Save" at bounding box center [567, 72] width 10 height 6
